Goal: Navigation & Orientation: Understand site structure

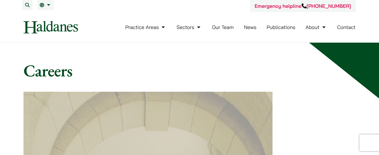
scroll to position [521, 0]
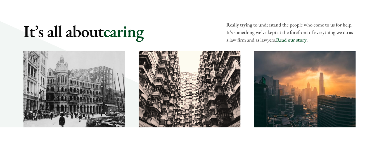
scroll to position [812, 0]
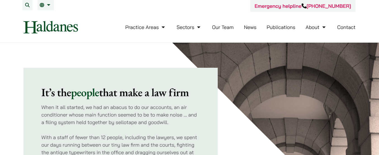
scroll to position [203, 0]
